Goal: Check status: Check status

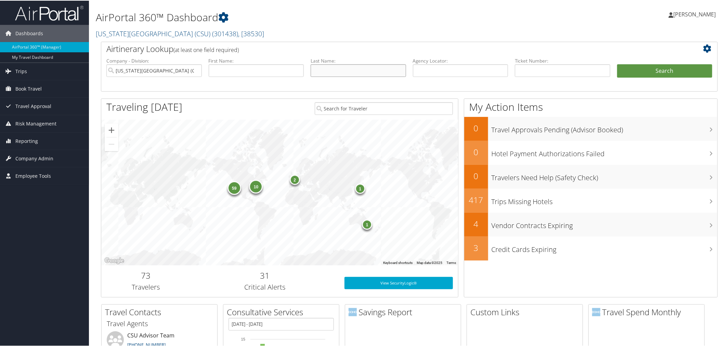
click at [336, 67] on input "text" at bounding box center [357, 70] width 95 height 13
click at [366, 72] on input "text" at bounding box center [357, 70] width 95 height 13
type input "brown"
click at [617, 64] on button "Search" at bounding box center [664, 71] width 95 height 14
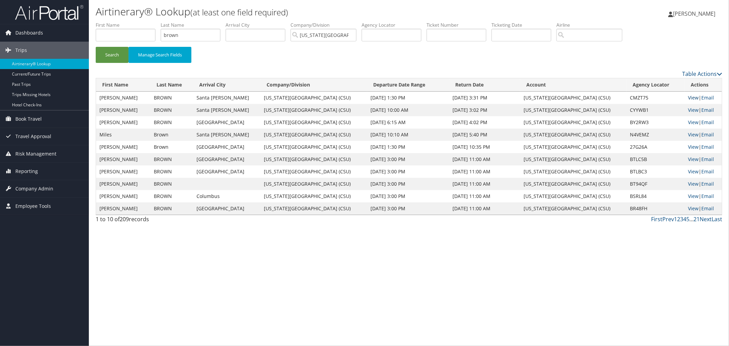
click at [688, 97] on link "View" at bounding box center [693, 97] width 11 height 6
click at [690, 108] on link "View" at bounding box center [693, 110] width 11 height 6
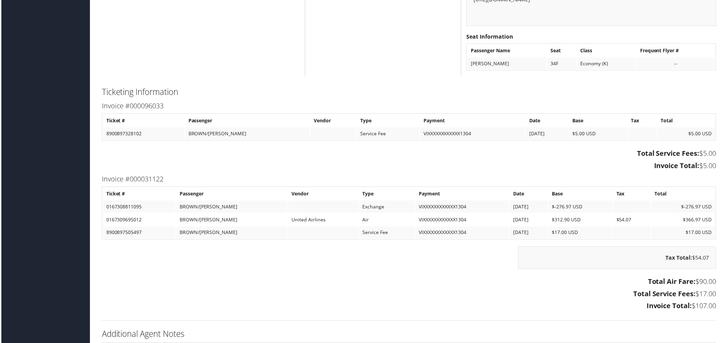
scroll to position [588, 0]
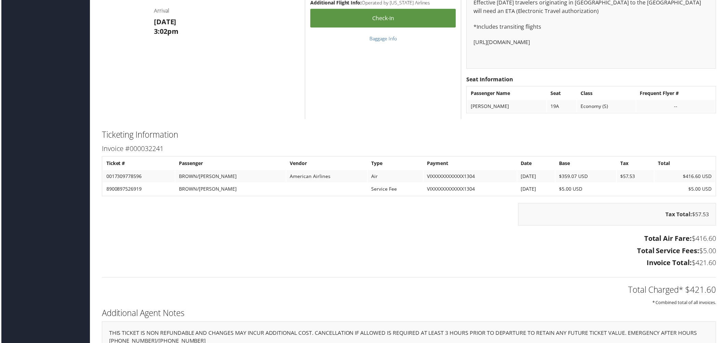
scroll to position [608, 0]
